Goal: Task Accomplishment & Management: Complete application form

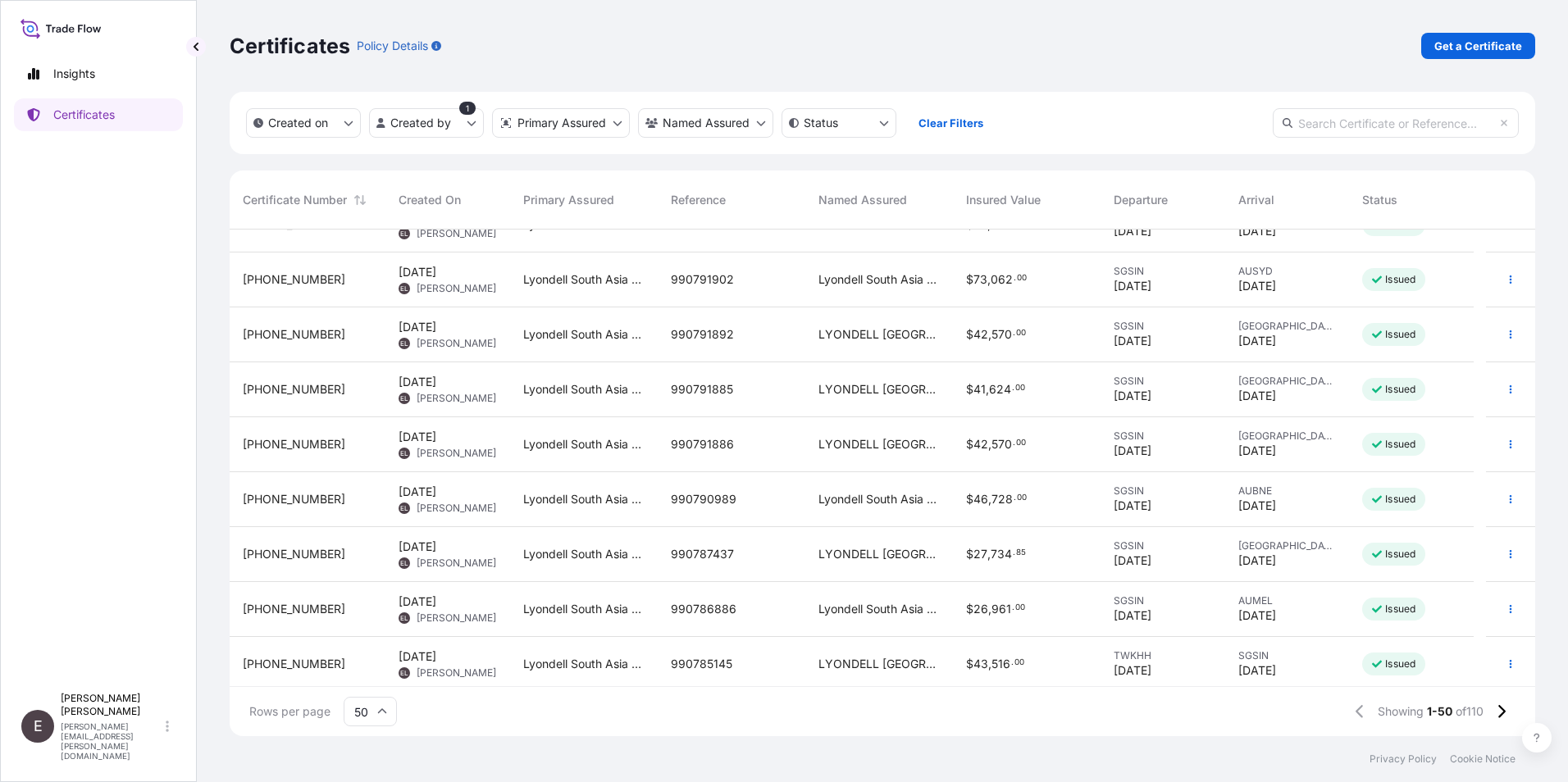
scroll to position [230, 0]
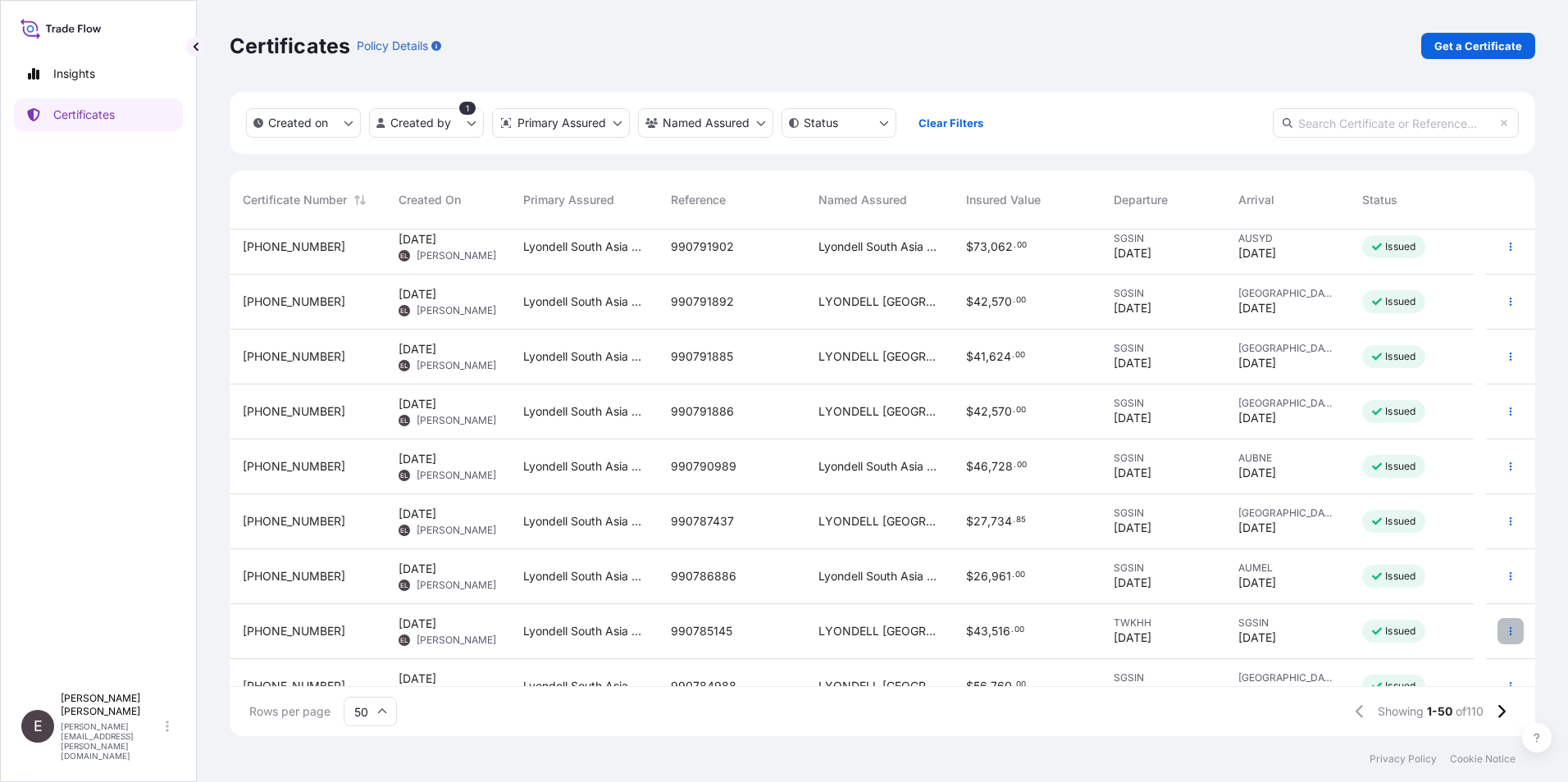
click at [1506, 627] on icon "button" at bounding box center [1511, 631] width 10 height 10
click at [1416, 630] on p "Duplicate certificate" at bounding box center [1418, 635] width 109 height 17
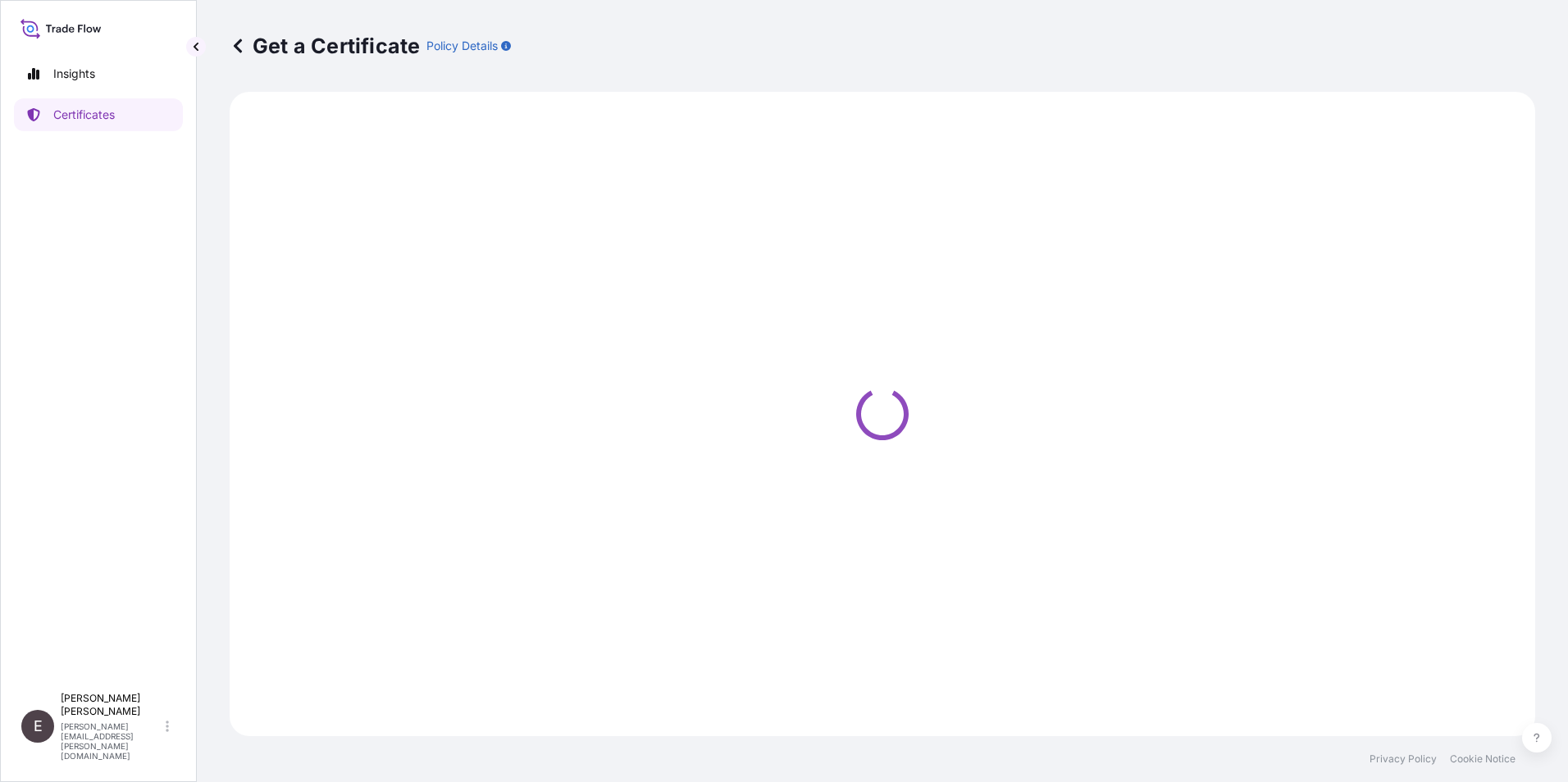
select select "Sea"
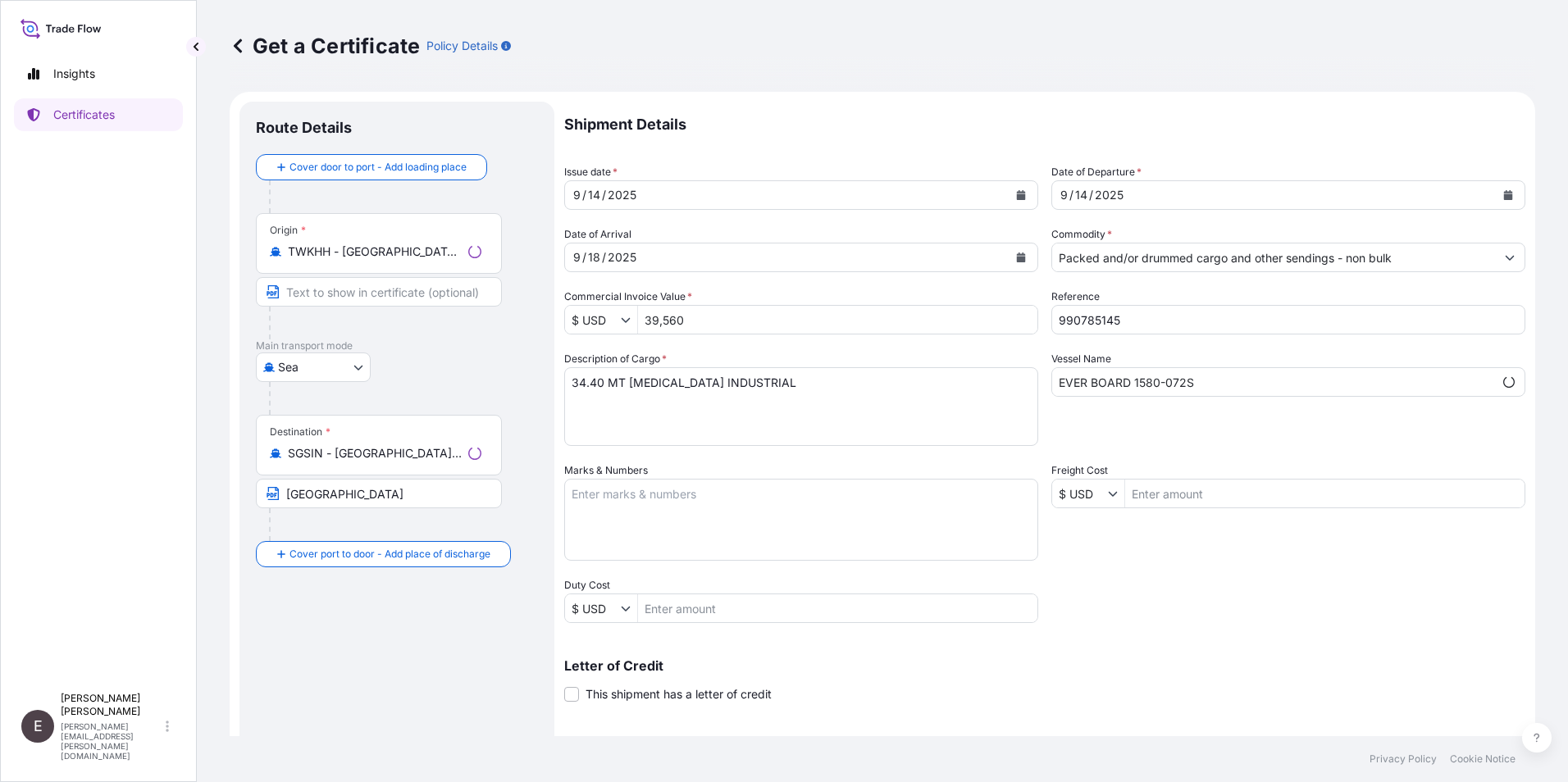
select select "32022"
click at [1017, 193] on icon "Calendar" at bounding box center [1022, 195] width 9 height 10
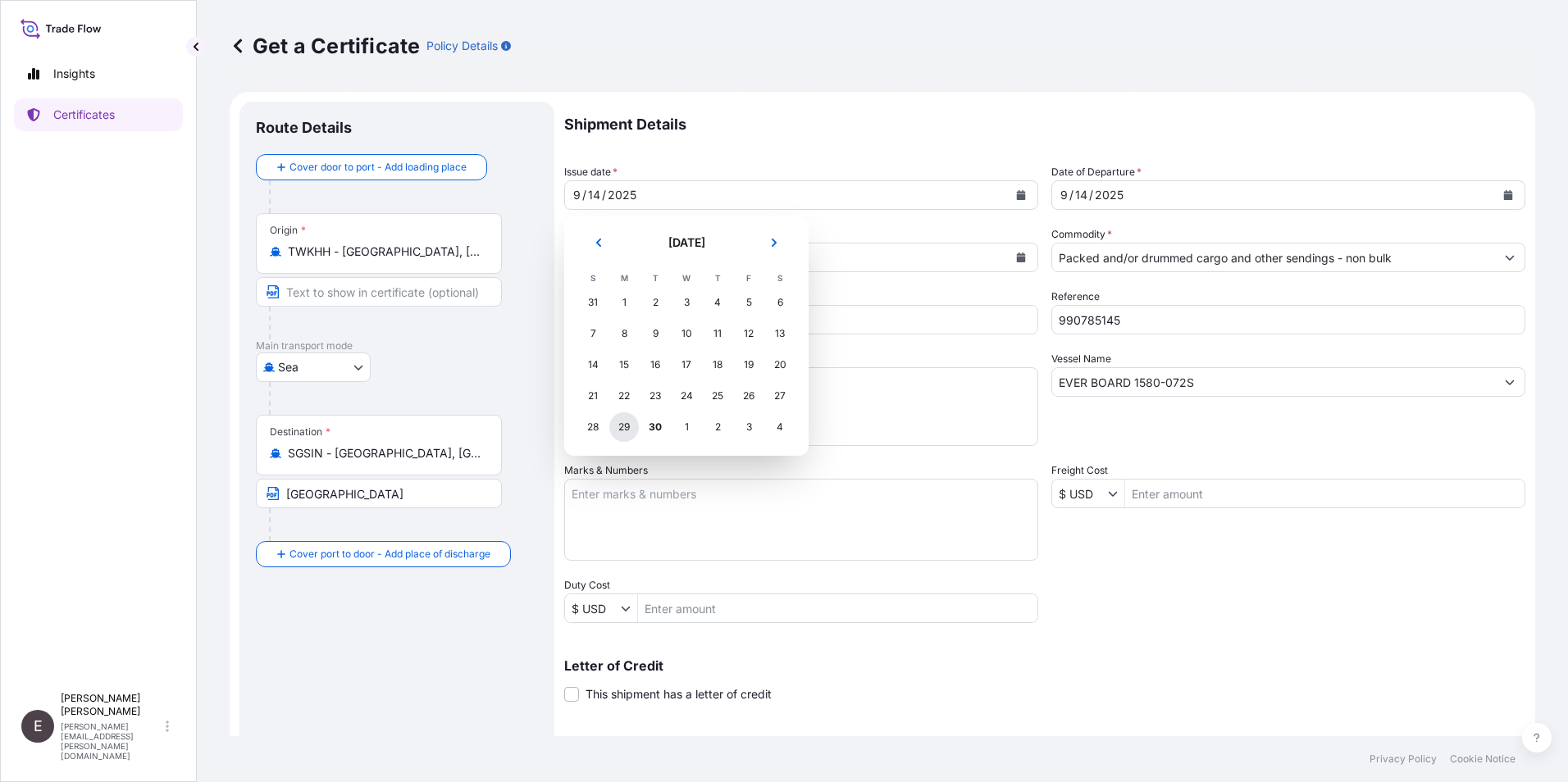
click at [621, 429] on div "29" at bounding box center [624, 427] width 30 height 30
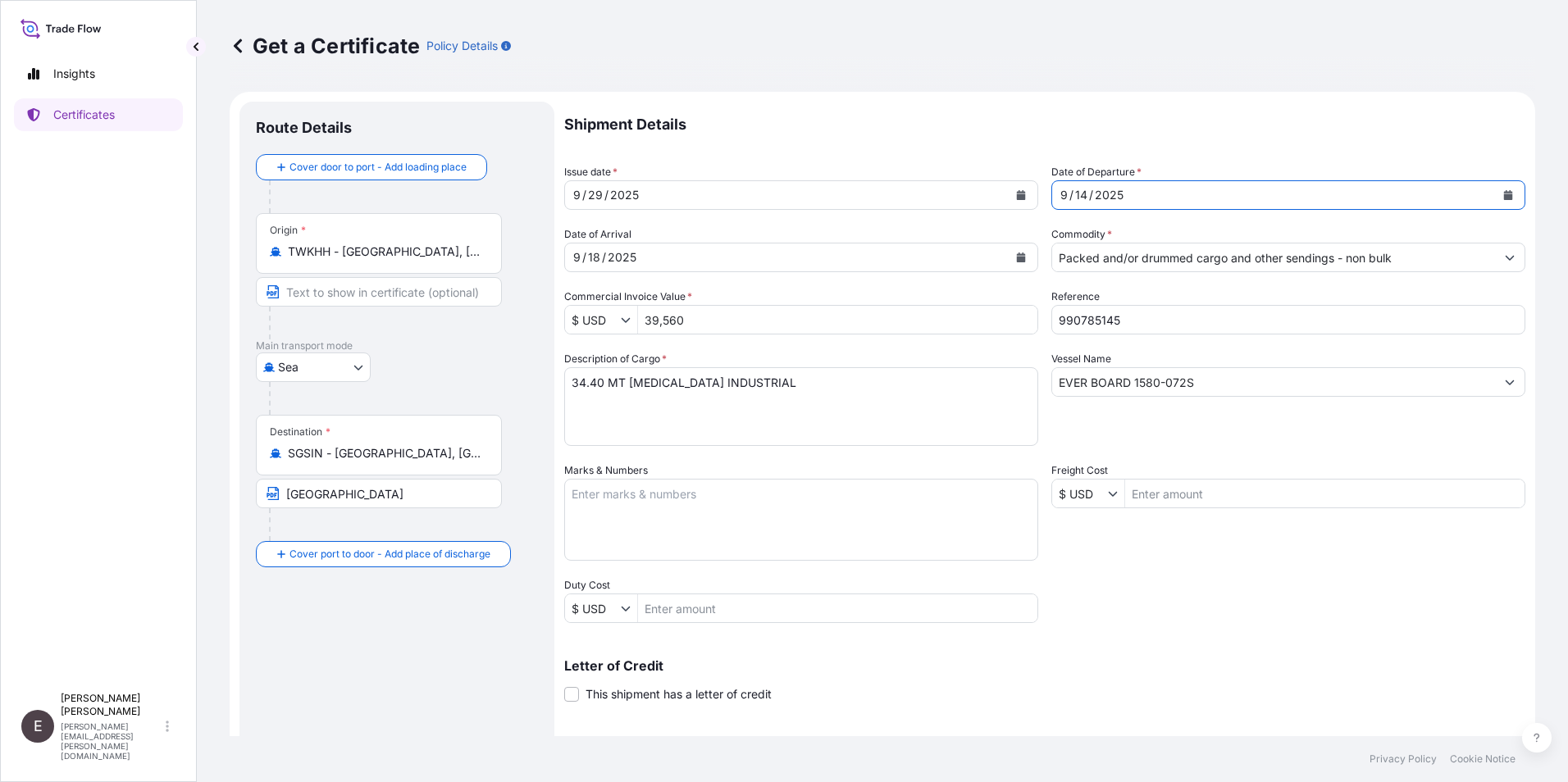
click at [1503, 191] on icon "Calendar" at bounding box center [1508, 195] width 10 height 10
click at [1022, 259] on button "Calendar" at bounding box center [1022, 257] width 26 height 26
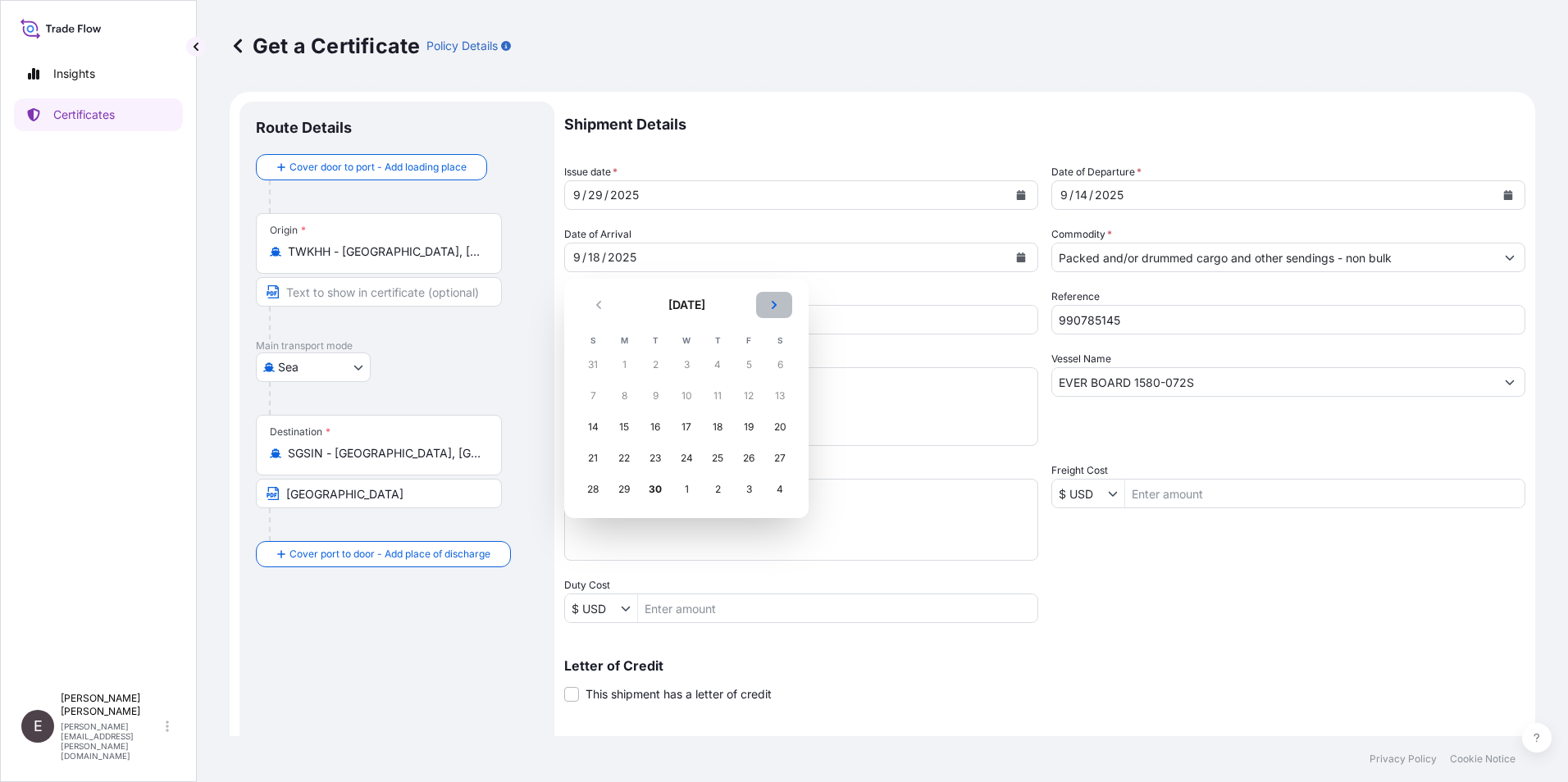
click at [782, 303] on button "Next" at bounding box center [774, 305] width 36 height 26
click at [749, 364] on div "3" at bounding box center [749, 365] width 30 height 30
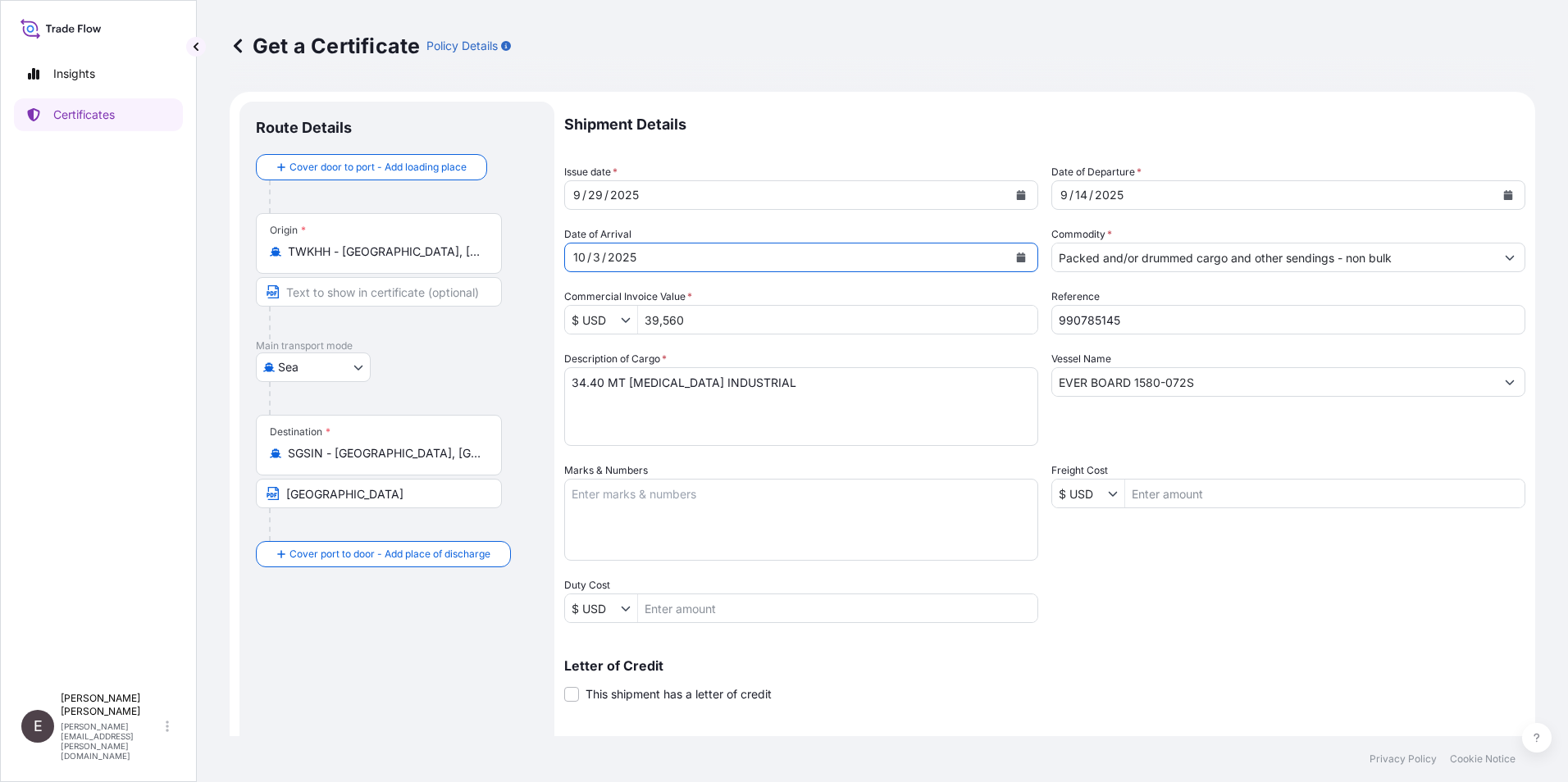
click at [1495, 189] on button "Calendar" at bounding box center [1508, 196] width 26 height 26
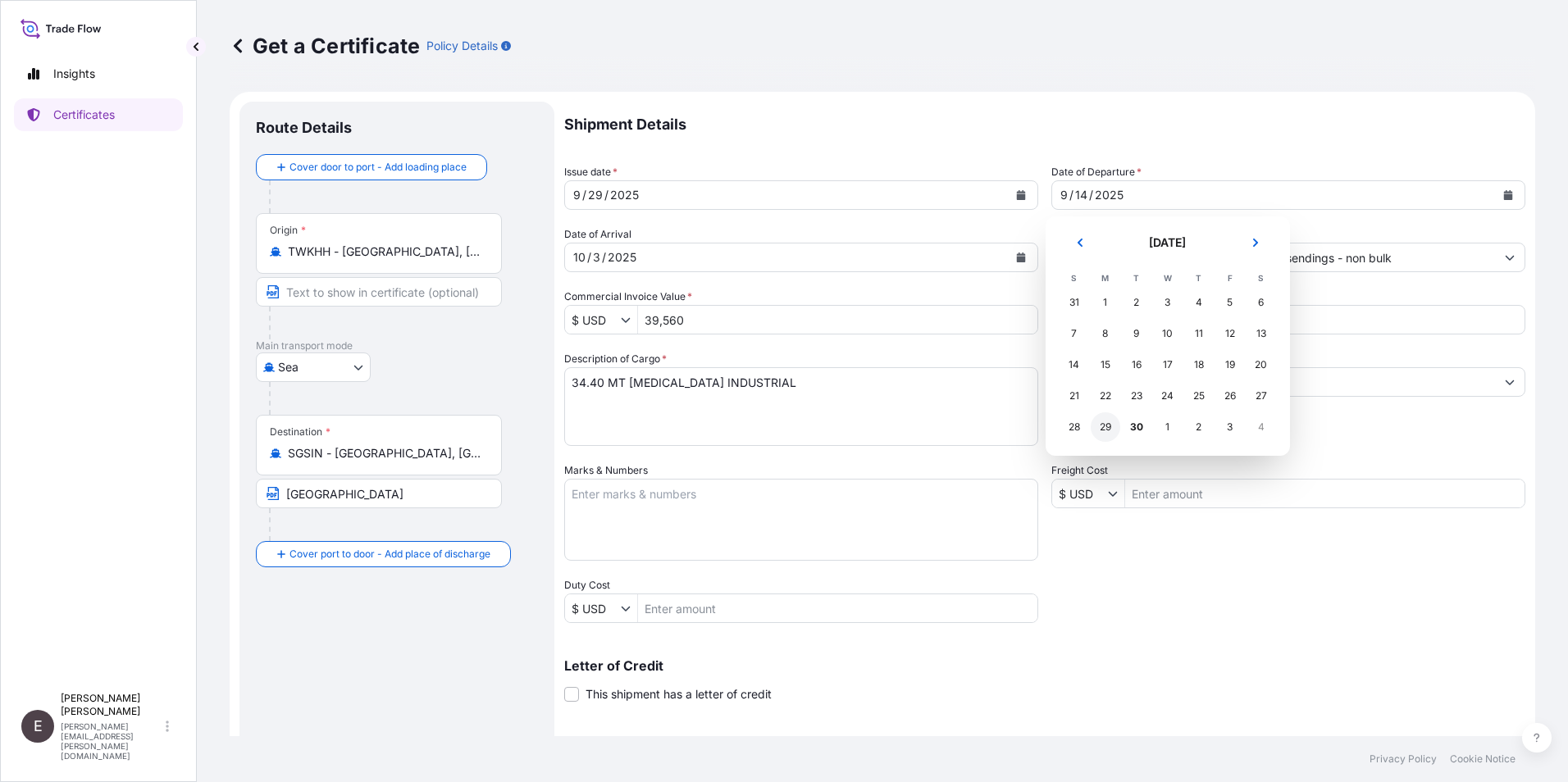
click at [1112, 429] on div "29" at bounding box center [1106, 427] width 30 height 30
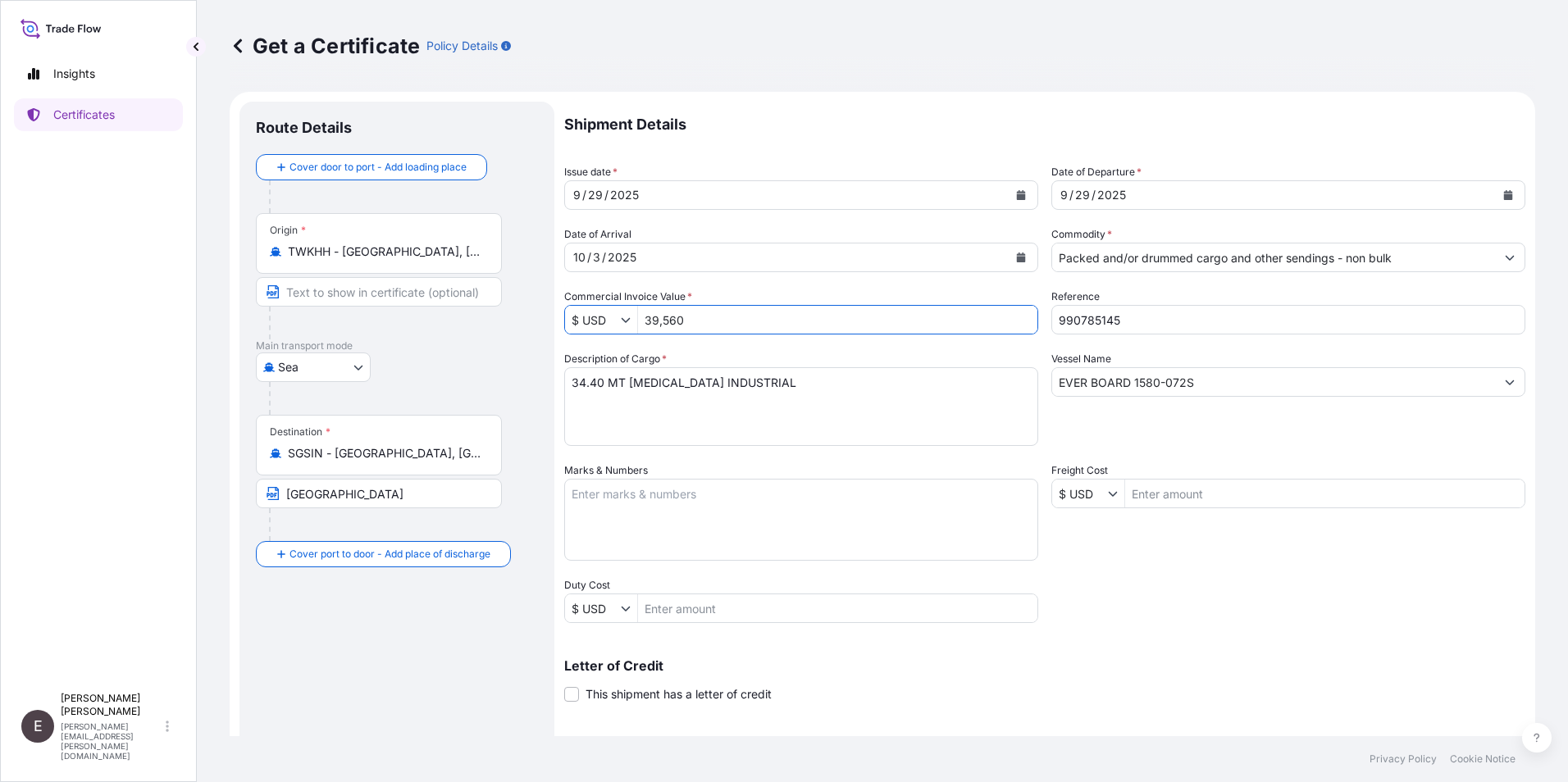
drag, startPoint x: 720, startPoint y: 321, endPoint x: 539, endPoint y: 280, distance: 185.6
click at [509, 316] on form "Route Details Cover door to port - Add loading place Place of loading Road / [G…" at bounding box center [883, 515] width 1306 height 847
type input "37,600"
drag, startPoint x: 1080, startPoint y: 318, endPoint x: 1168, endPoint y: 331, distance: 89.0
click at [1168, 331] on input "990785145" at bounding box center [1288, 320] width 474 height 30
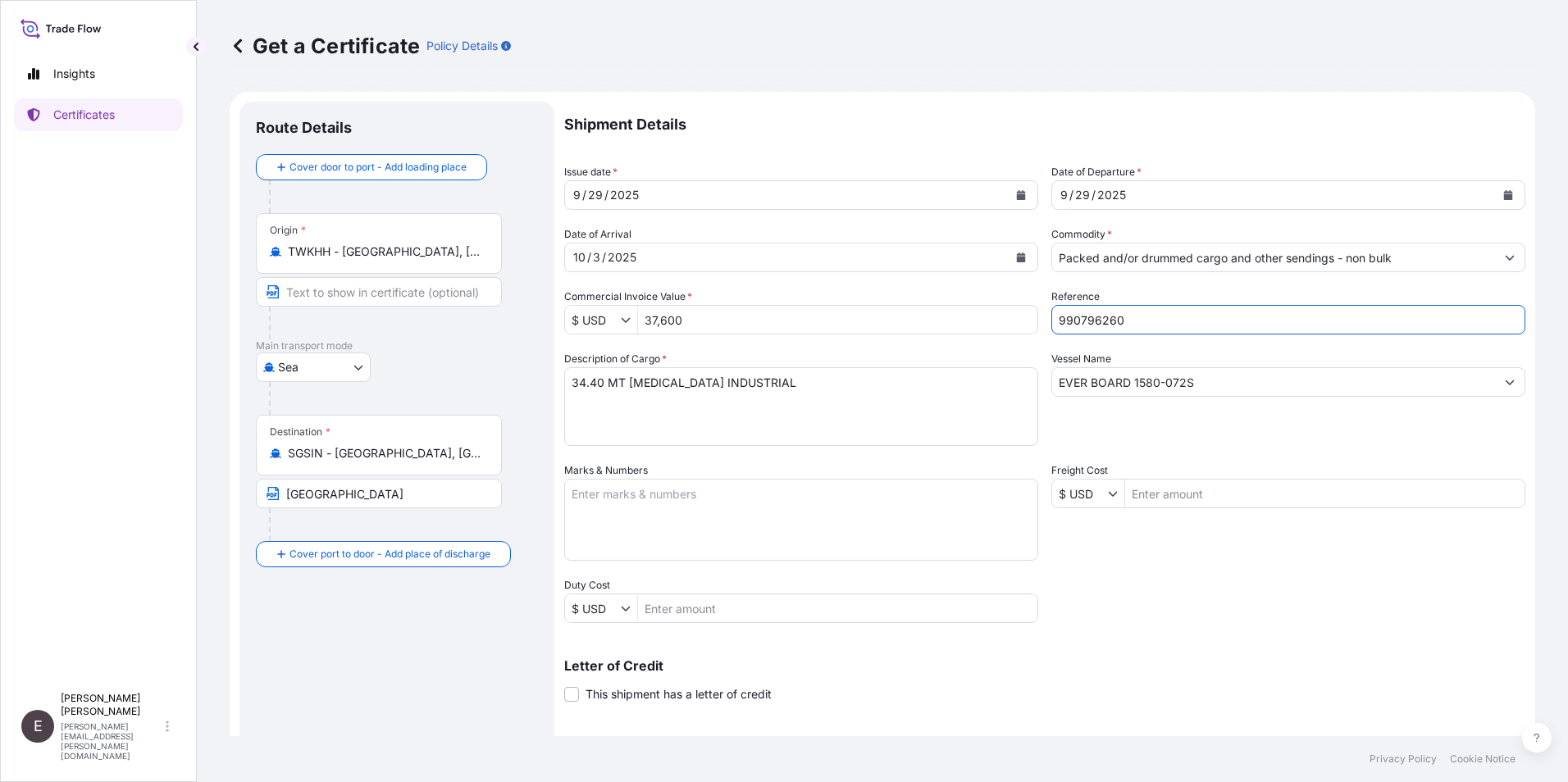
type input "990796260"
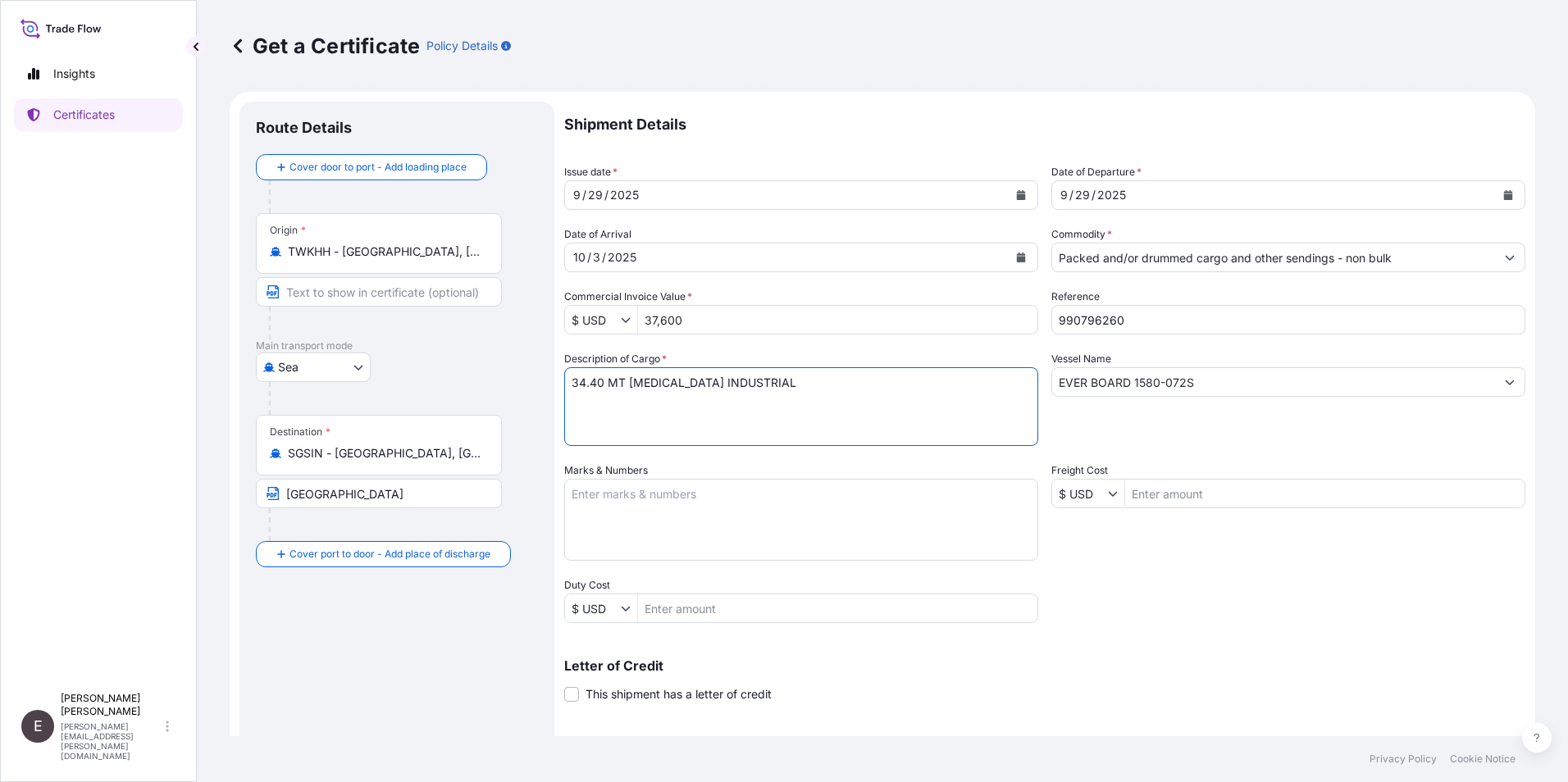
drag, startPoint x: 846, startPoint y: 389, endPoint x: 464, endPoint y: 365, distance: 382.8
click at [470, 368] on form "Route Details Cover door to port - Add loading place Place of loading Road / [G…" at bounding box center [883, 515] width 1306 height 847
type textarea "16 MT N METHYL PYRROLIDONE"
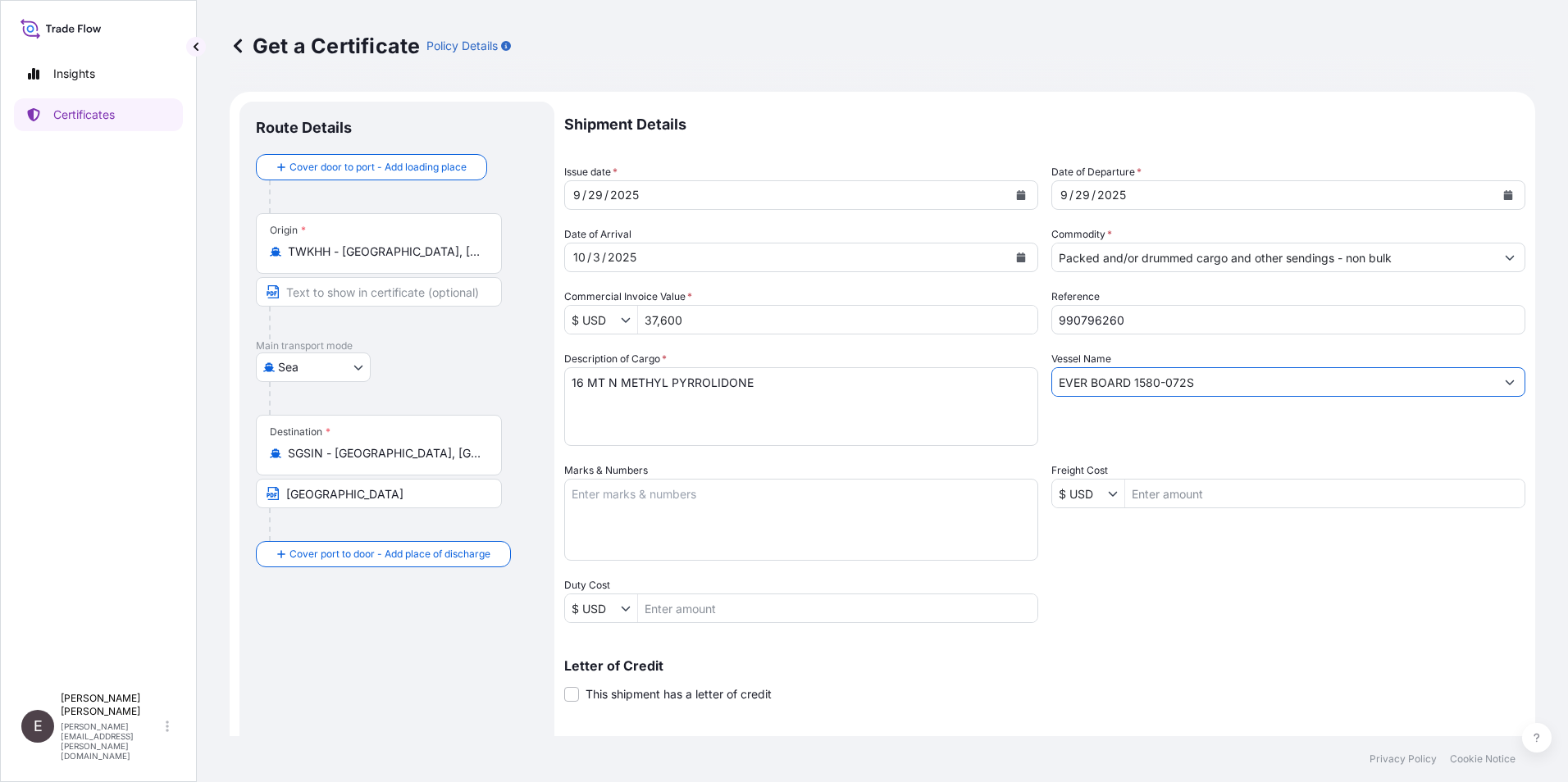
drag, startPoint x: 1196, startPoint y: 379, endPoint x: 1012, endPoint y: 370, distance: 184.2
click at [1012, 370] on div "Shipment Details Issue date * [DATE] Date of Departure * [DATE] Date of Arrival…" at bounding box center [1045, 493] width 962 height 782
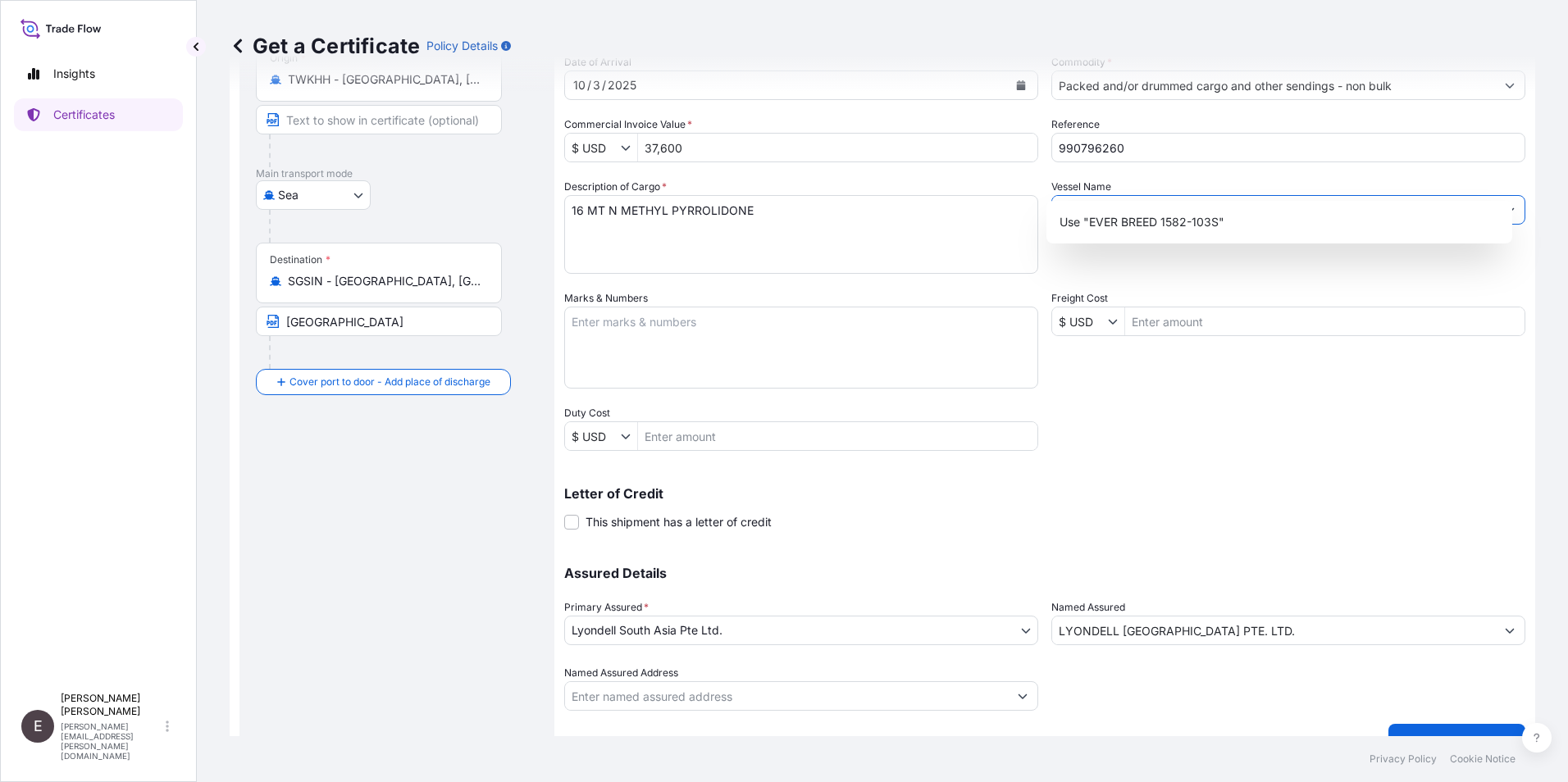
scroll to position [203, 0]
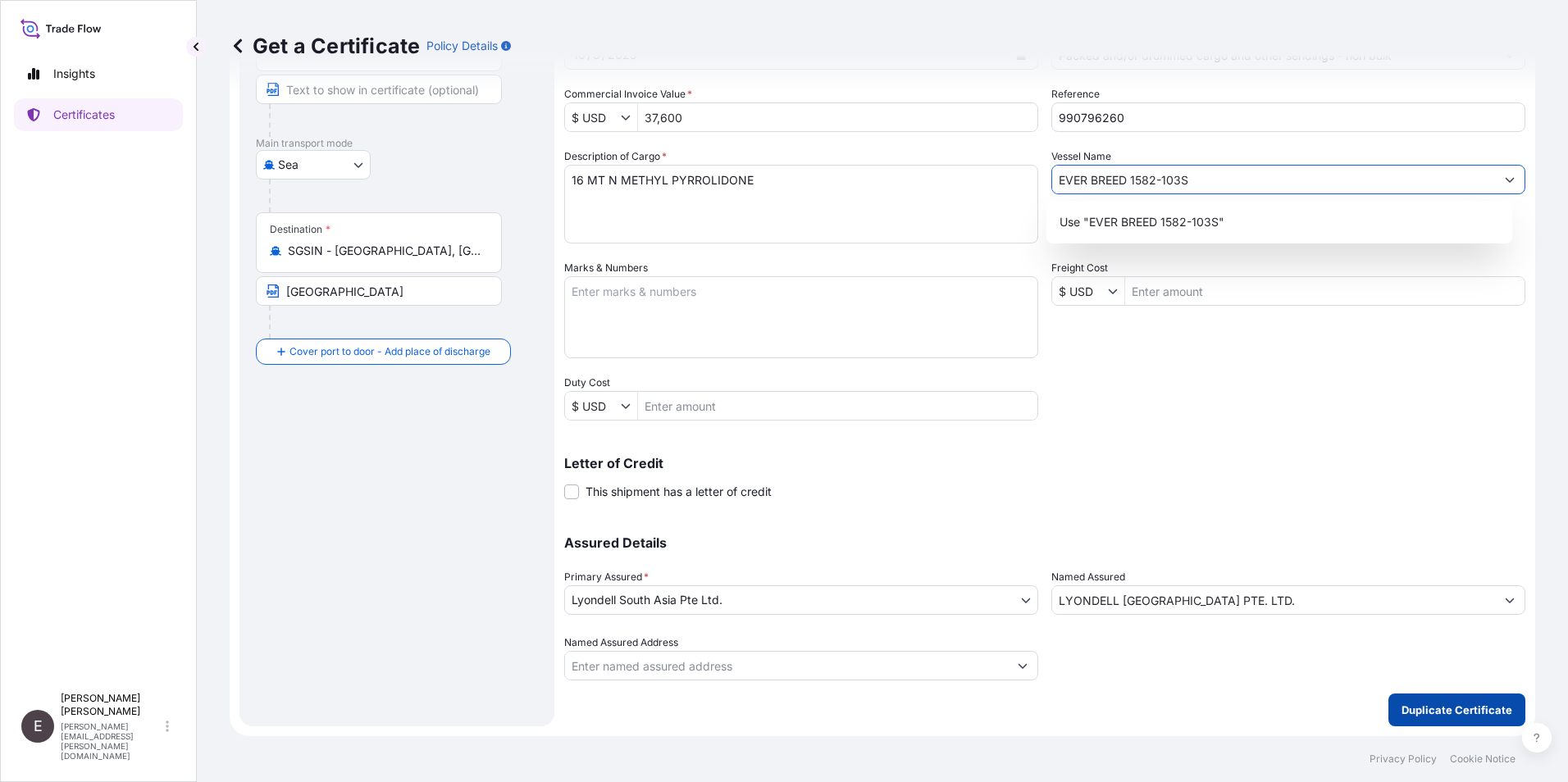
type input "EVER BREED 1582-103S"
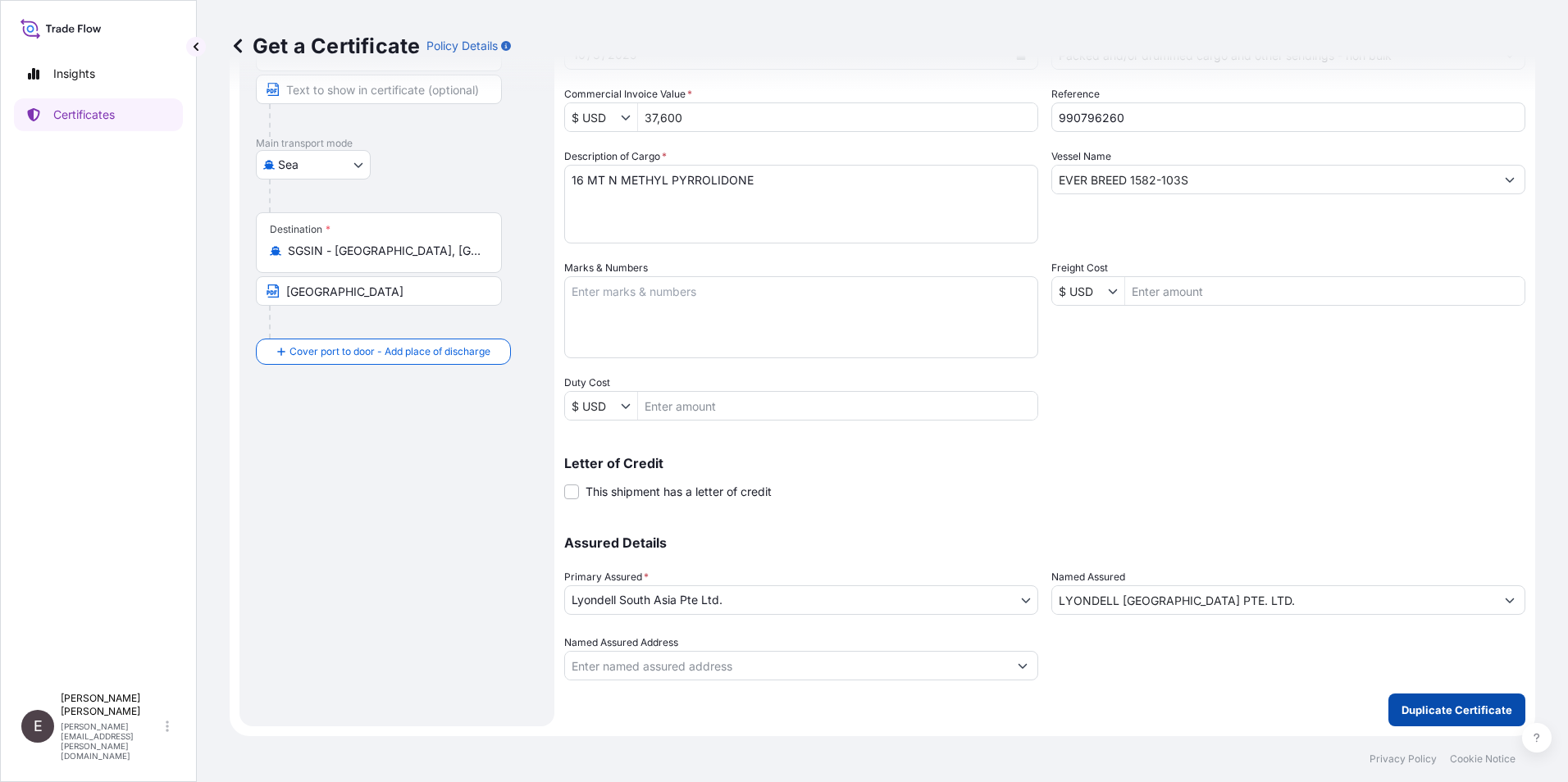
click at [1435, 707] on p "Duplicate Certificate" at bounding box center [1457, 711] width 110 height 17
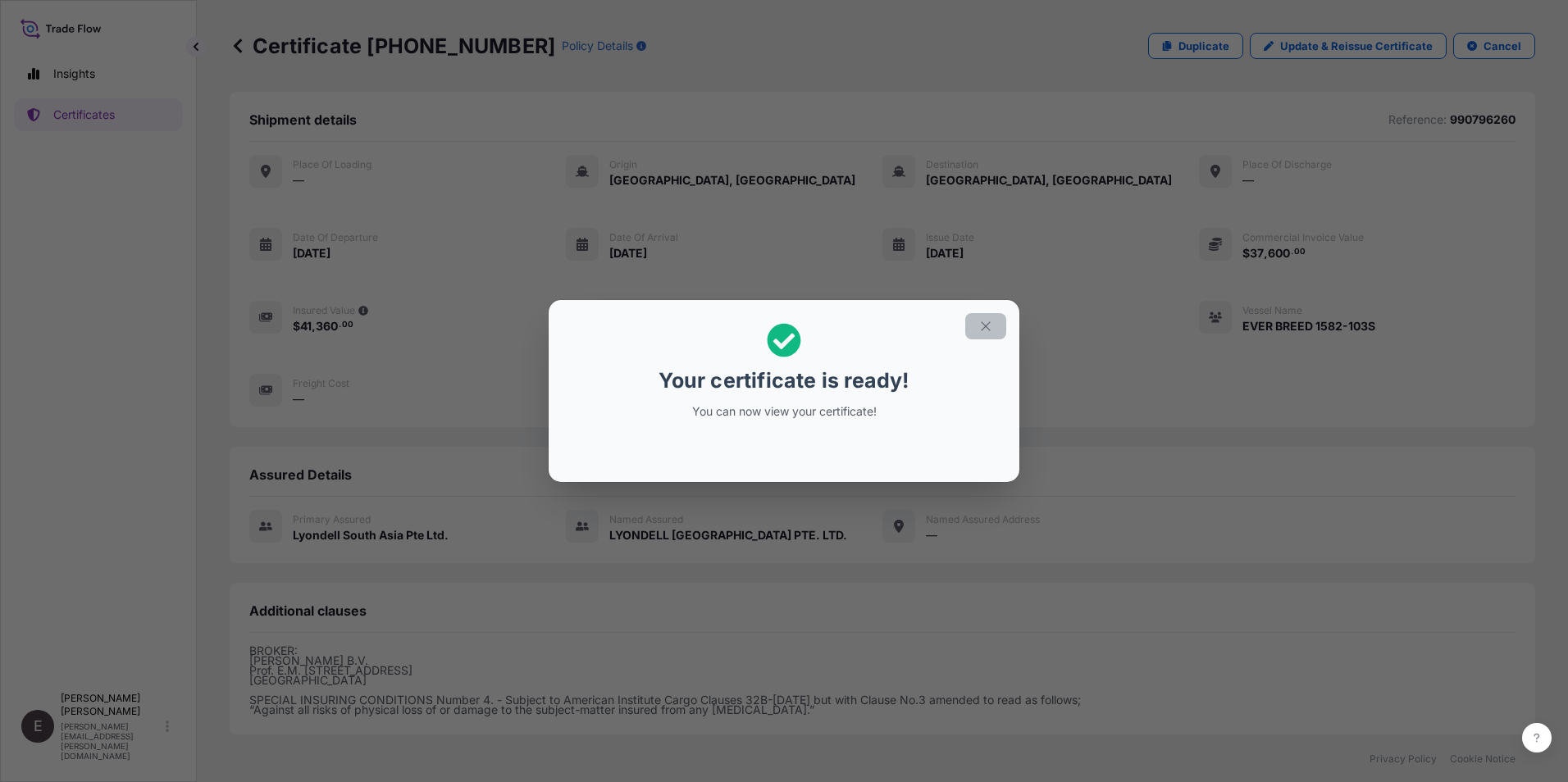
click at [983, 324] on icon "button" at bounding box center [986, 326] width 9 height 9
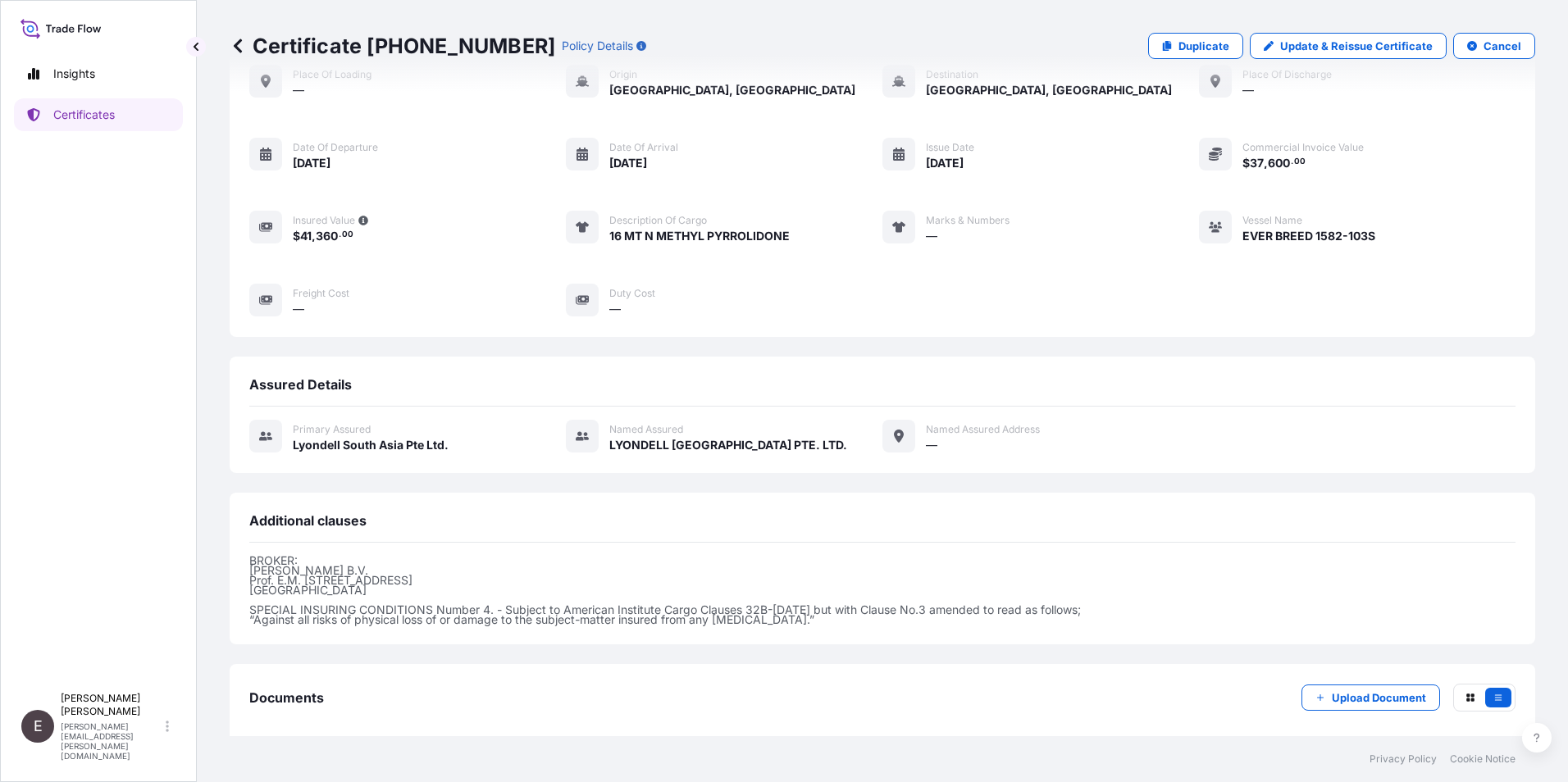
scroll to position [171, 0]
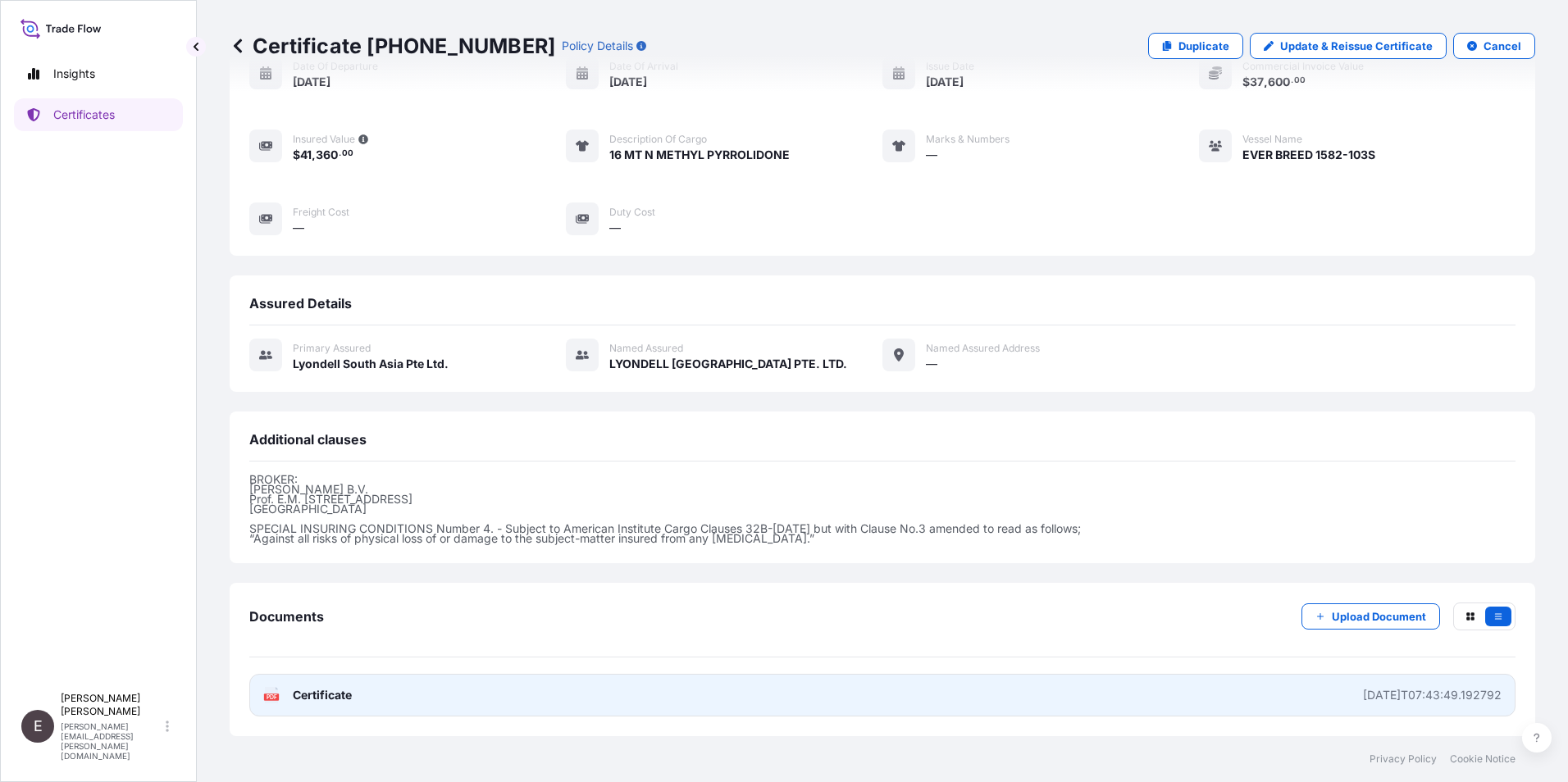
click at [316, 700] on span "Certificate" at bounding box center [322, 696] width 59 height 17
